Goal: Transaction & Acquisition: Download file/media

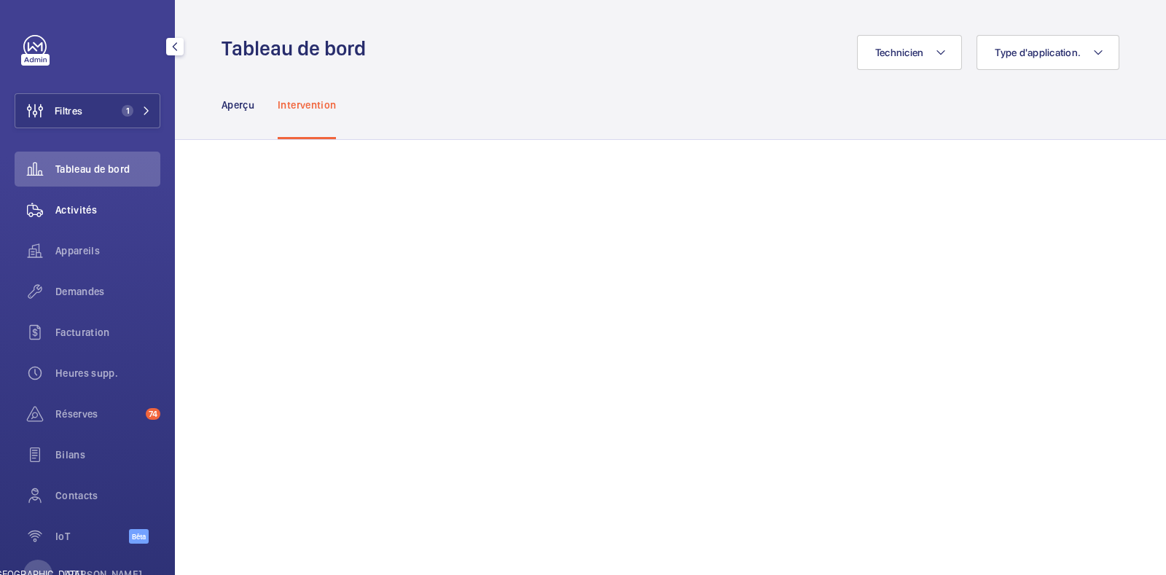
click at [117, 214] on span "Activités" at bounding box center [107, 210] width 105 height 15
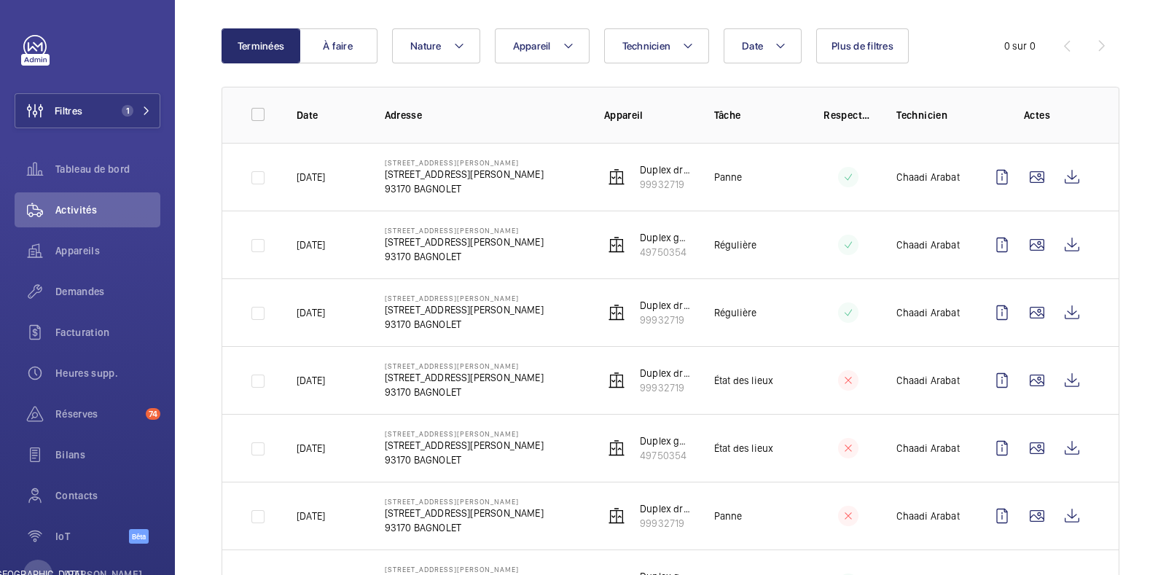
scroll to position [182, 0]
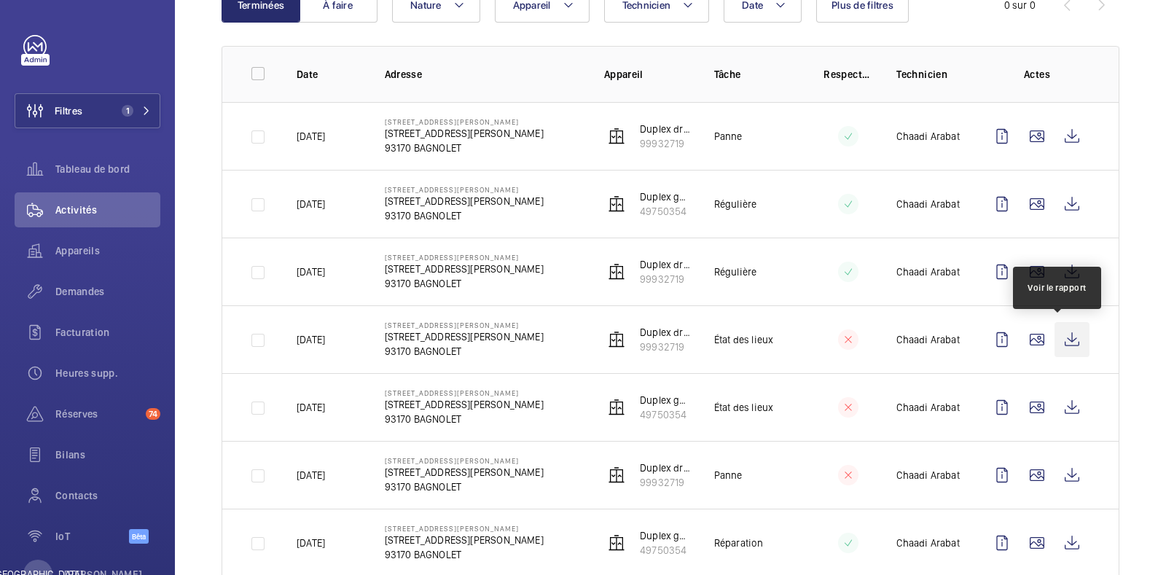
click at [1056, 339] on wm-front-icon-button at bounding box center [1072, 339] width 35 height 35
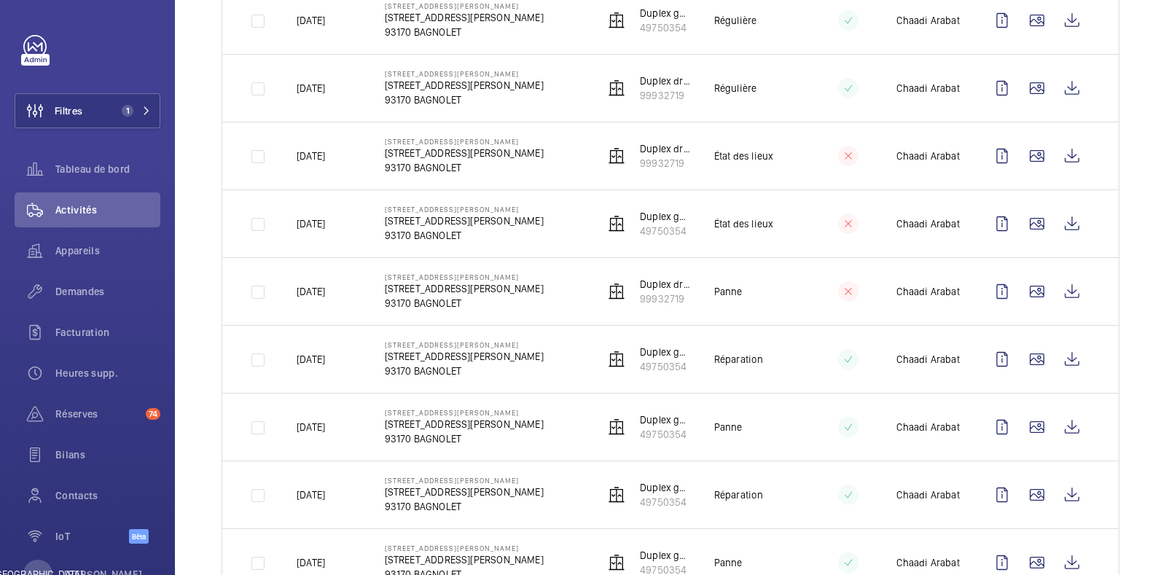
scroll to position [303, 0]
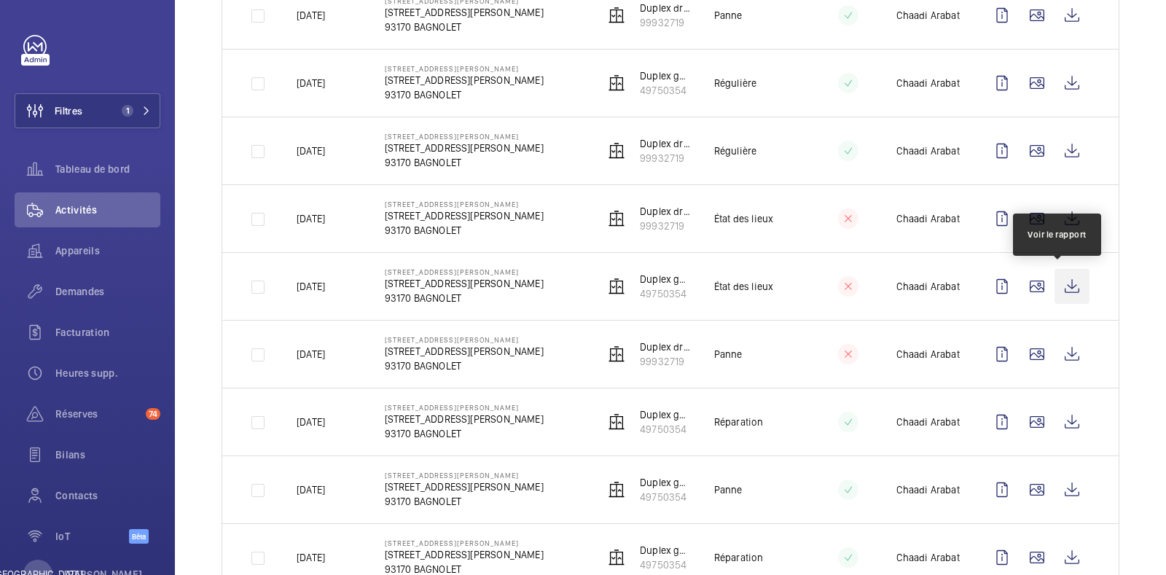
click at [1061, 282] on wm-front-icon-button at bounding box center [1072, 286] width 35 height 35
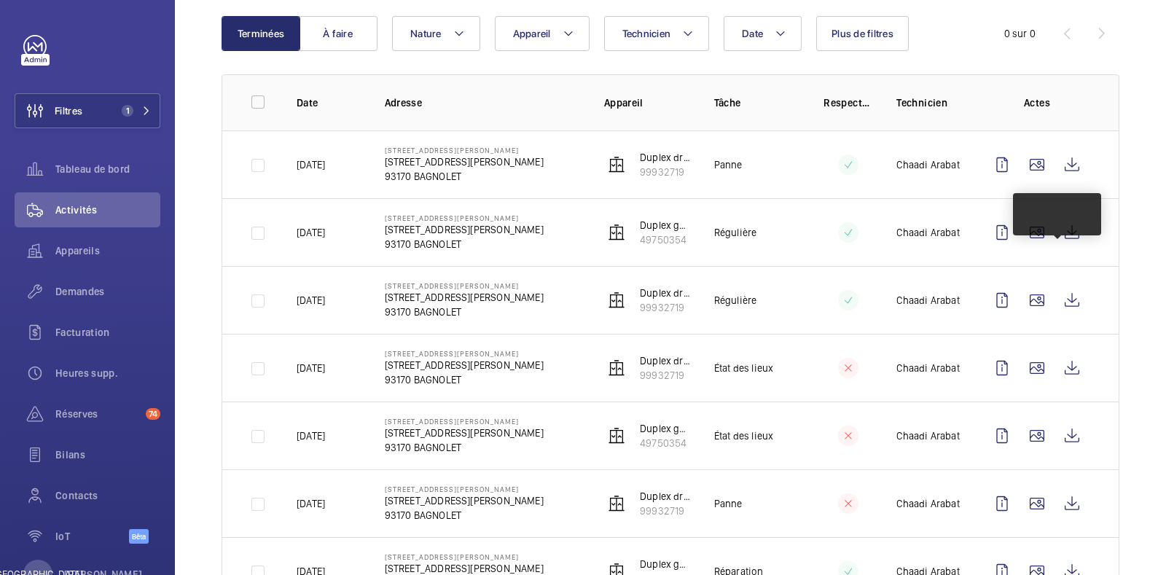
scroll to position [120, 0]
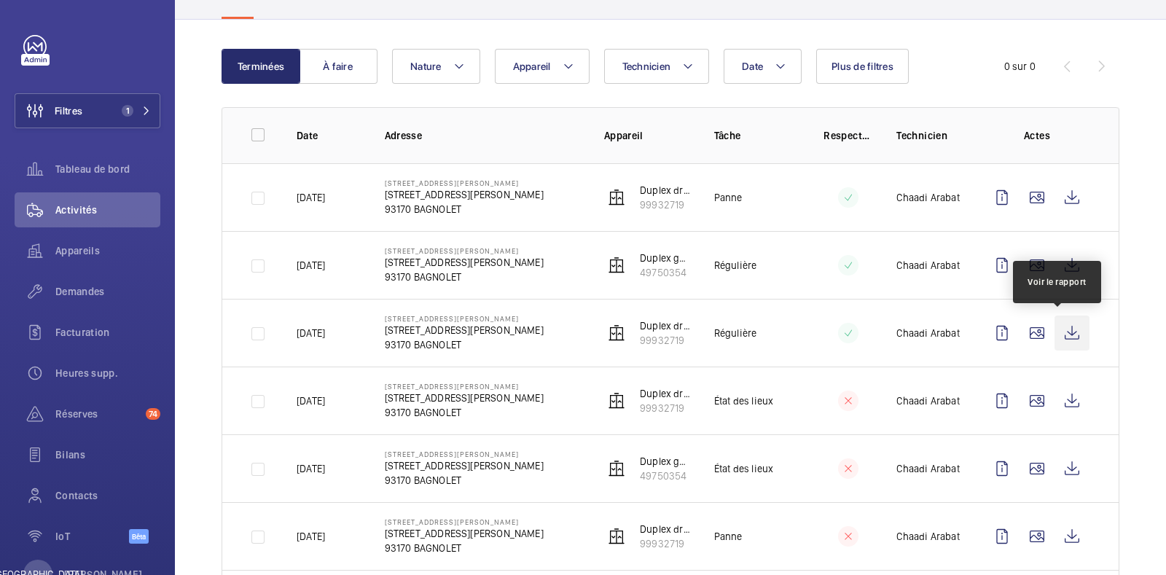
click at [1061, 333] on wm-front-icon-button at bounding box center [1072, 333] width 35 height 35
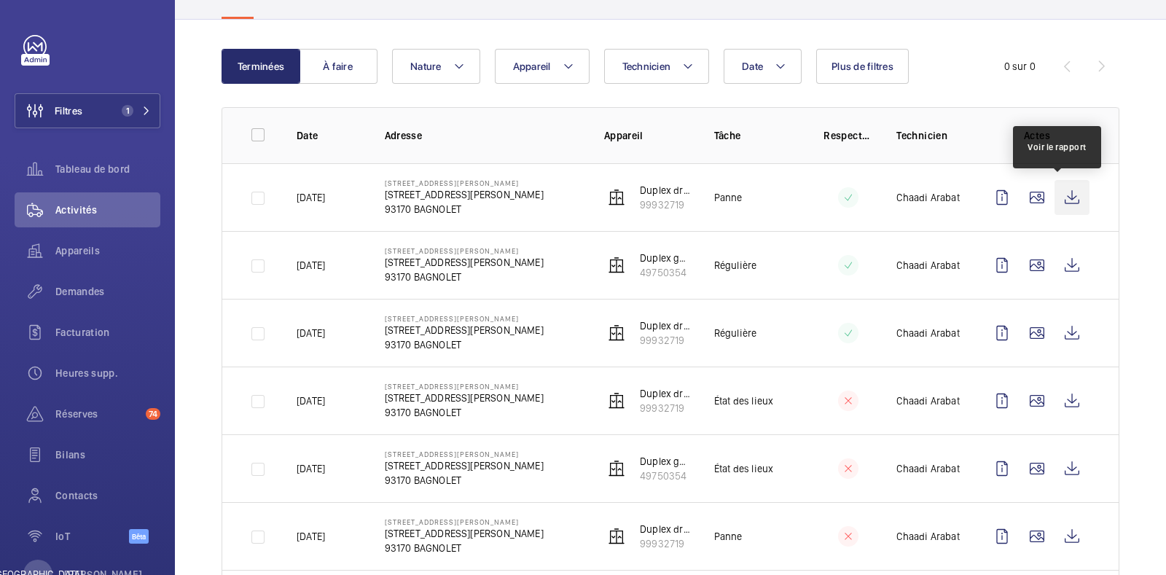
click at [1055, 191] on wm-front-icon-button at bounding box center [1072, 197] width 35 height 35
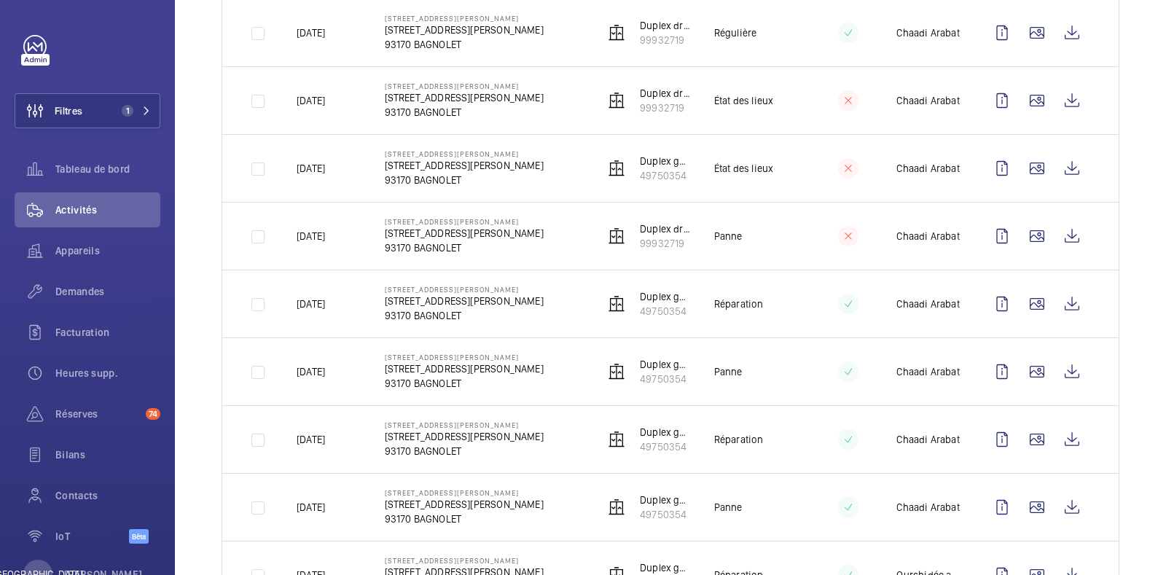
scroll to position [485, 0]
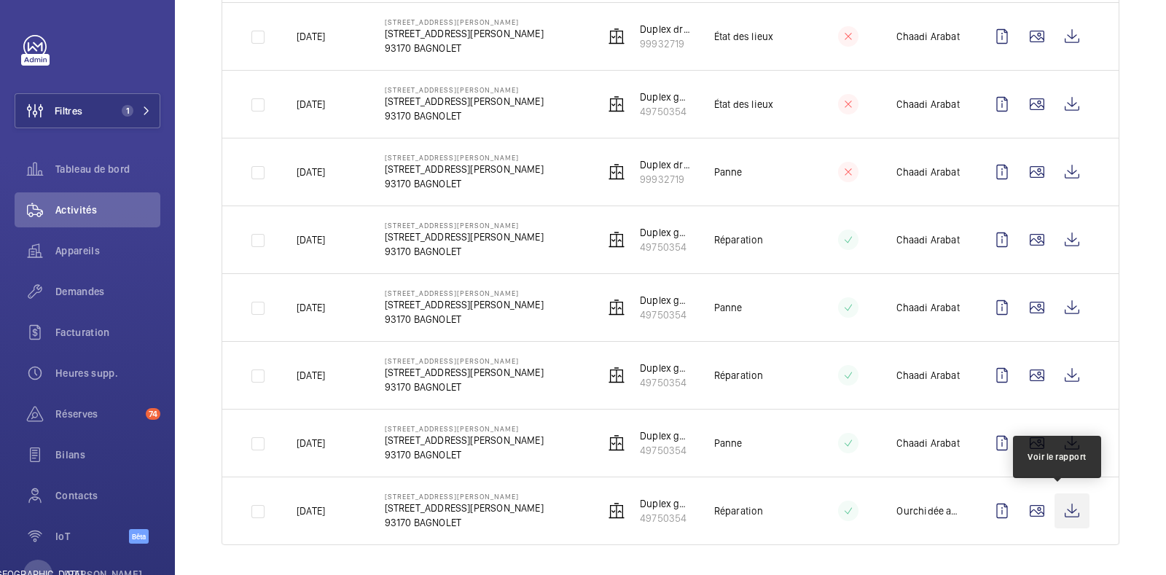
click at [1055, 504] on wm-front-icon-button at bounding box center [1072, 511] width 35 height 35
